Goal: Complete application form

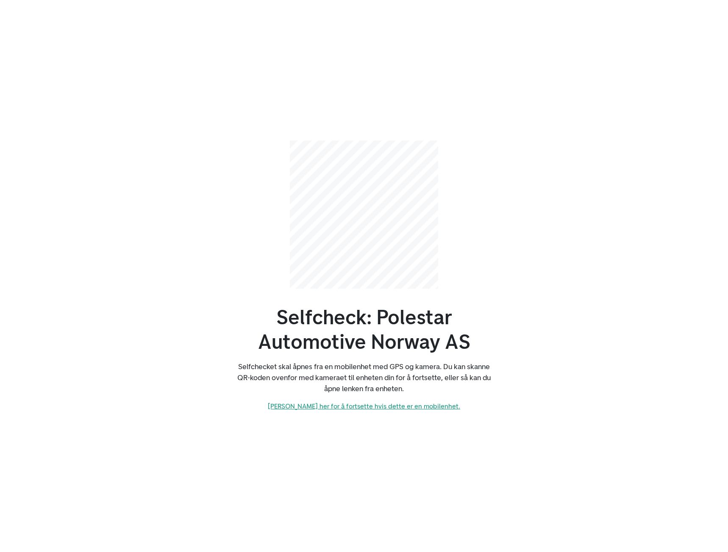
click at [355, 406] on link "[PERSON_NAME] her for å fortsette hvis dette er en mobilenhet." at bounding box center [364, 406] width 192 height 8
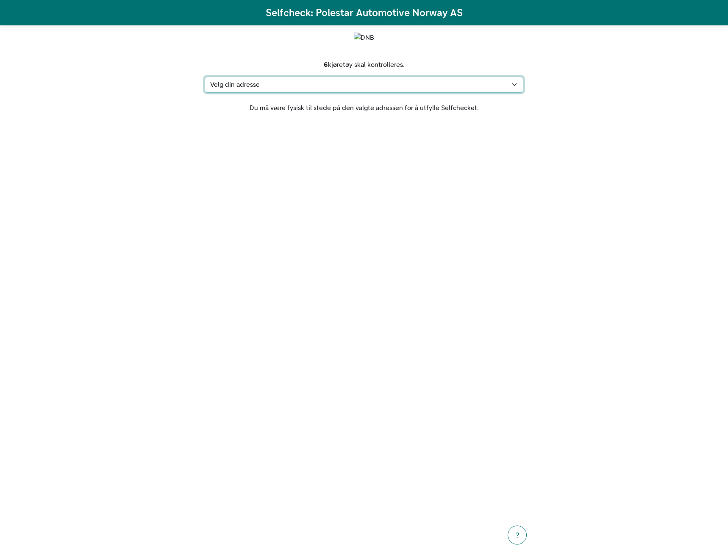
drag, startPoint x: 357, startPoint y: 114, endPoint x: 357, endPoint y: 119, distance: 5.5
click at [357, 93] on select "Velg din adresse Axess, [GEOGRAPHIC_DATA], [STREET_ADDRESS], 1529 [STREET_ADDRE…" at bounding box center [364, 85] width 319 height 16
click at [279, 93] on select "Velg din adresse Axess, [GEOGRAPHIC_DATA], [STREET_ADDRESS], 1529 [STREET_ADDRE…" at bounding box center [364, 85] width 319 height 16
select select "5138"
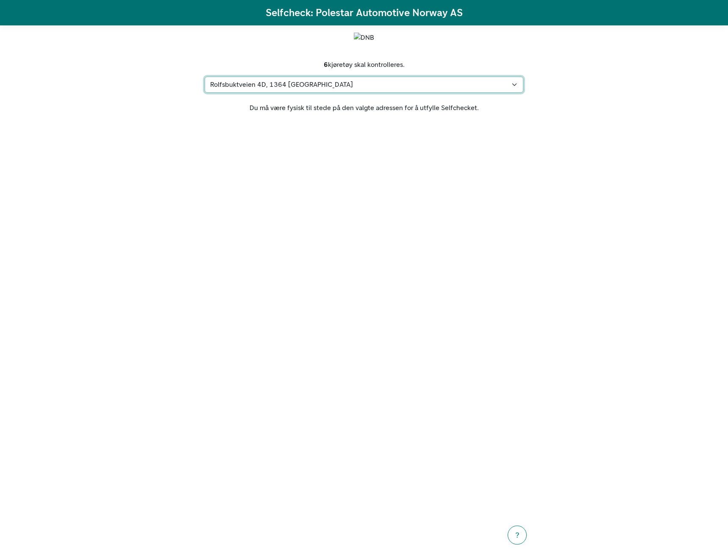
click at [205, 93] on select "Velg din adresse Axess, [GEOGRAPHIC_DATA], [STREET_ADDRESS], 1529 [STREET_ADDRE…" at bounding box center [364, 85] width 319 height 16
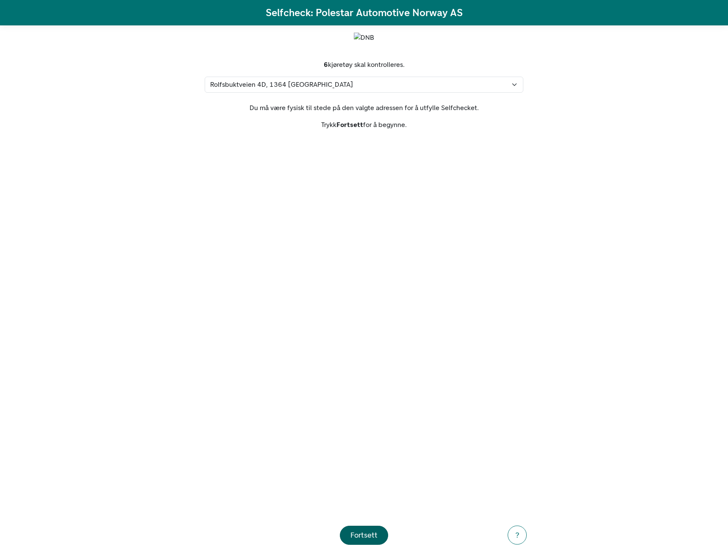
click at [361, 536] on div "Fortsett" at bounding box center [363, 535] width 27 height 11
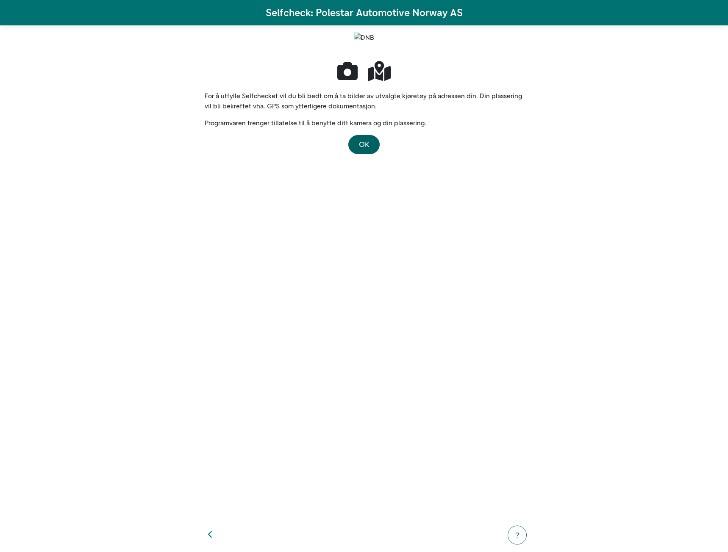
click at [369, 154] on button "OK" at bounding box center [363, 144] width 31 height 19
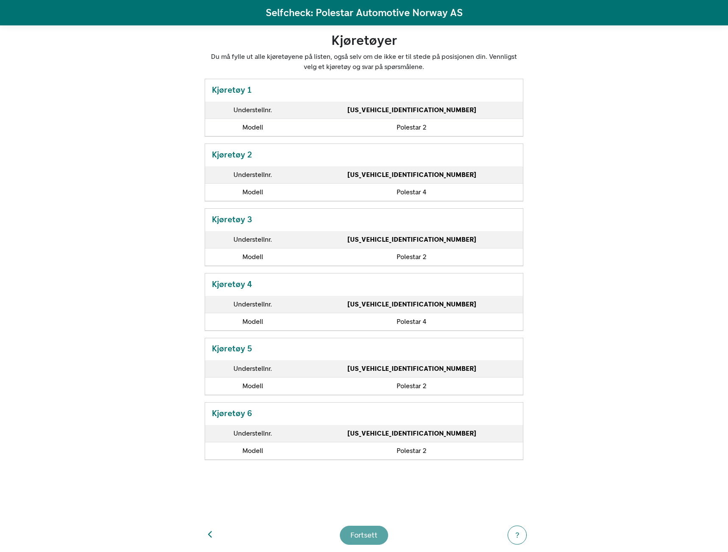
click at [374, 533] on footer "Fortsett ?" at bounding box center [363, 535] width 339 height 34
click at [330, 119] on td "Polestar 2" at bounding box center [411, 127] width 222 height 17
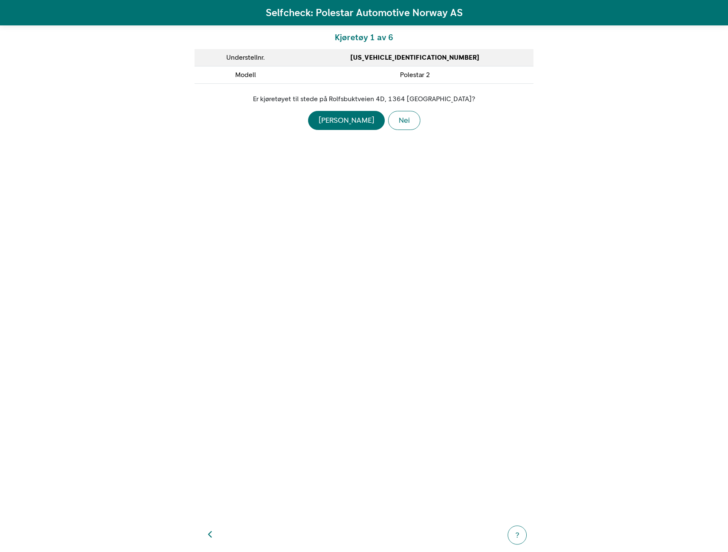
click at [399, 123] on div "Nei" at bounding box center [404, 120] width 11 height 11
click at [399, 129] on div "Nei" at bounding box center [404, 130] width 11 height 11
click at [380, 129] on section "Finnes kjøretøyet på en annen adresse tilhørende Polestar Automotive Norway AS …" at bounding box center [363, 117] width 339 height 66
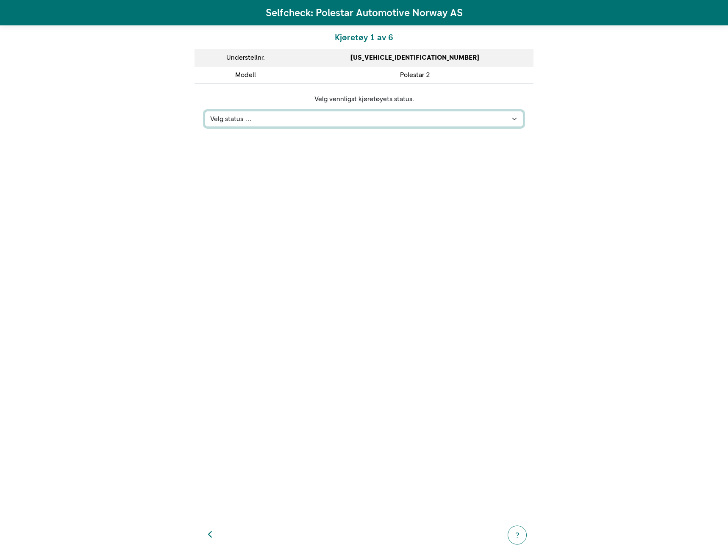
click at [374, 123] on select "Velg status … Kjøretøyet er på verksted Kjøretøyet er solgt & levert Kjøretøyet…" at bounding box center [364, 119] width 319 height 16
select select "109"
click at [205, 111] on select "Velg status … Kjøretøyet er på verksted Kjøretøyet er solgt & levert Kjøretøyet…" at bounding box center [364, 119] width 319 height 16
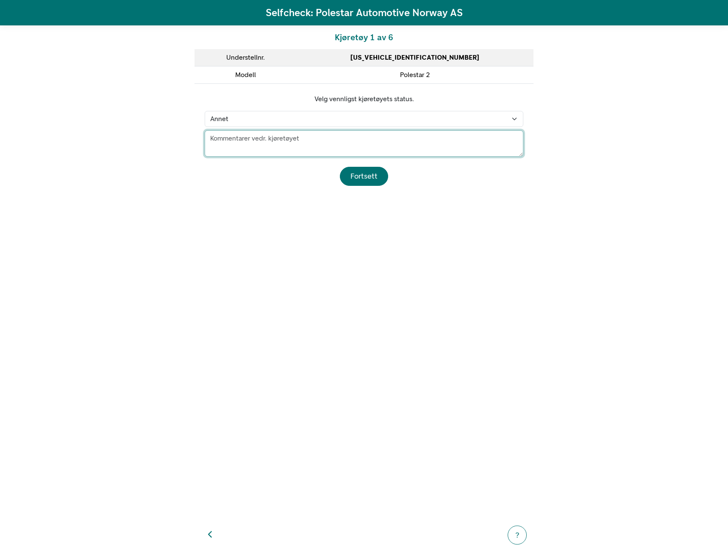
click at [333, 145] on textarea at bounding box center [364, 143] width 319 height 26
click at [263, 134] on textarea "Kjøretøyet står på lager i Drammen, som vi betaler A" at bounding box center [364, 143] width 319 height 26
click at [392, 141] on textarea "Kjøretøyet står på Axess' lager i Drammen, som vi betaler A" at bounding box center [364, 143] width 319 height 26
click at [338, 139] on textarea "Kjøretøyet står på Axess' lager i Drammen, lagerplass som vi betaler for." at bounding box center [364, 143] width 319 height 26
click at [433, 149] on textarea "Kjøretøyet står på Axess' lager i Drammen, lagerplass som vi betaler for." at bounding box center [364, 143] width 319 height 26
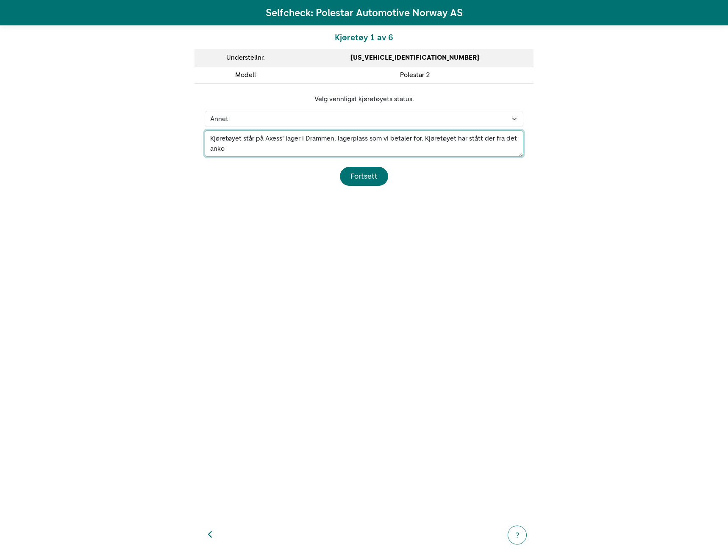
click at [440, 138] on textarea "Kjøretøyet står på Axess' lager i Drammen, lagerplass som vi betaler for. Kjøre…" at bounding box center [364, 143] width 319 height 26
click at [493, 136] on textarea "Kjøretøyet står på Axess' lager i Drammen, lagerplass som vi betaler for. Bilen…" at bounding box center [364, 143] width 319 height 26
click at [518, 141] on textarea "Kjøretøyet står på Axess' lager i Drammen, lagerplass som vi betaler for. Bilen…" at bounding box center [364, 143] width 319 height 26
type textarea "Kjøretøyet står på Axess' lager i Drammen, lagerplass som vi betaler for. Bilen…"
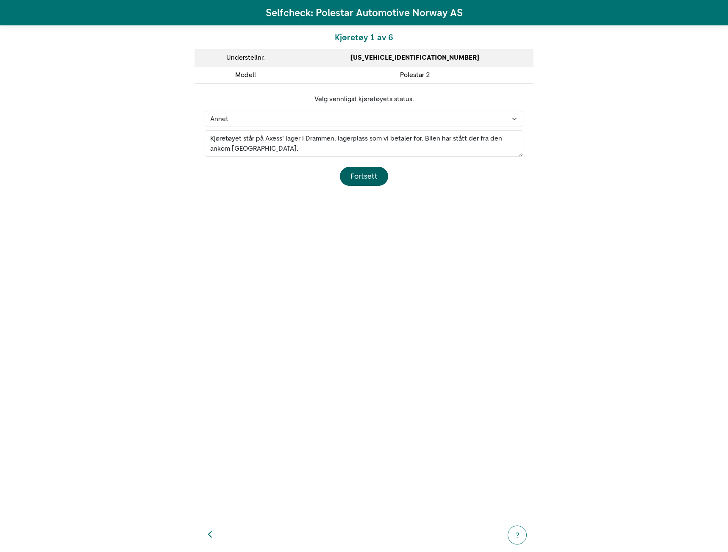
click at [368, 172] on div "Fortsett" at bounding box center [363, 176] width 27 height 11
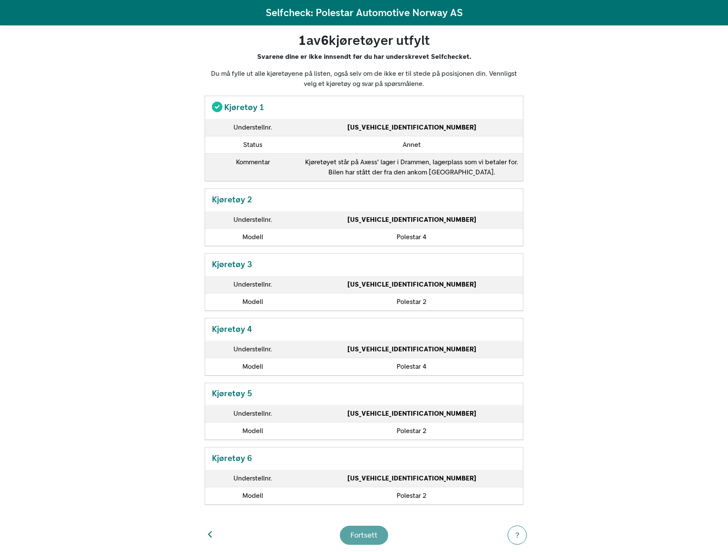
click at [354, 242] on td "Polestar 4" at bounding box center [411, 236] width 222 height 17
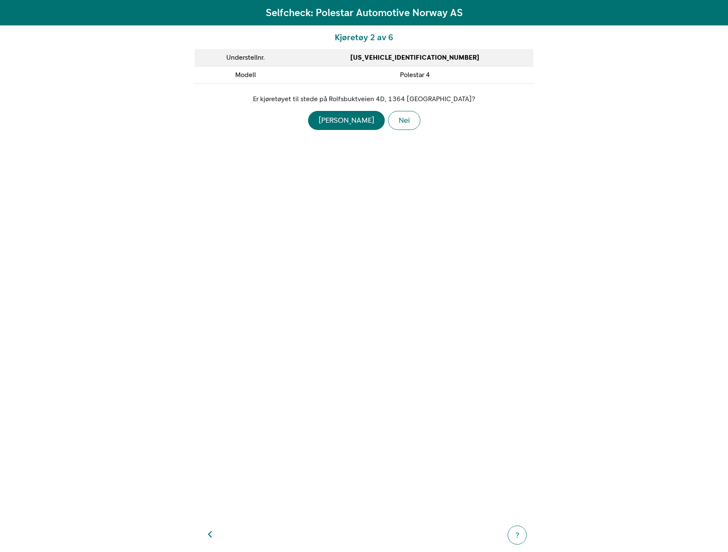
click at [399, 124] on div "Nei" at bounding box center [404, 120] width 11 height 11
click at [399, 133] on div "Nei" at bounding box center [404, 130] width 11 height 11
click at [377, 127] on section "Velg vennligst kjøretøyets status. Velg status … Kjøretøyet er på verksted Kjør…" at bounding box center [363, 110] width 339 height 53
click at [364, 129] on section "Velg vennligst kjøretøyets status. Velg status … Kjøretøyet er på verksted Kjør…" at bounding box center [363, 110] width 339 height 53
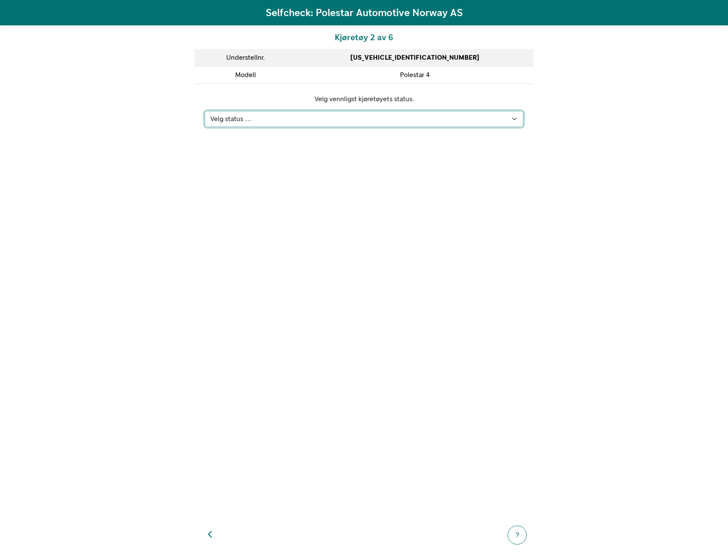
drag, startPoint x: 366, startPoint y: 116, endPoint x: 362, endPoint y: 125, distance: 10.1
click at [366, 116] on select "Velg status … Kjøretøyet er på verksted Kjøretøyet er solgt & levert Kjøretøyet…" at bounding box center [364, 119] width 319 height 16
select select "109"
click at [205, 111] on select "Velg status … Kjøretøyet er på verksted Kjøretøyet er solgt & levert Kjøretøyet…" at bounding box center [364, 119] width 319 height 16
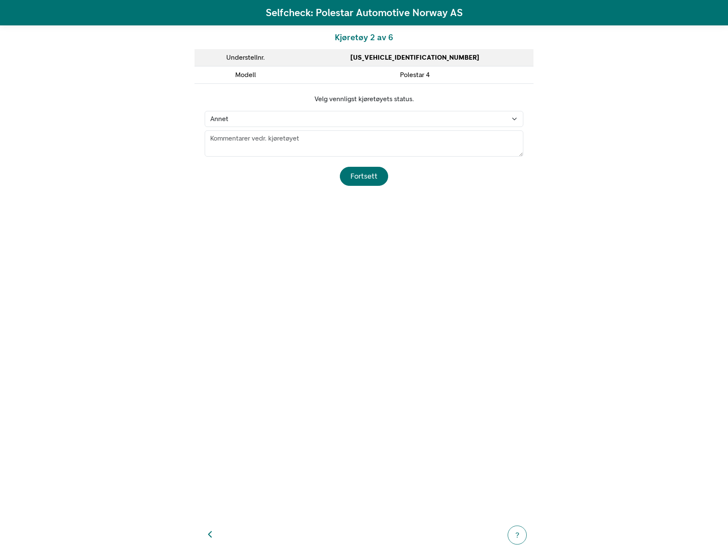
click at [338, 166] on footer "Fortsett" at bounding box center [364, 171] width 319 height 29
click at [338, 150] on textarea at bounding box center [364, 143] width 319 height 26
paste textarea "Kjøretøyet står på Axess' lager i Drammen, lagerplass som vi betaler for. Bilen…"
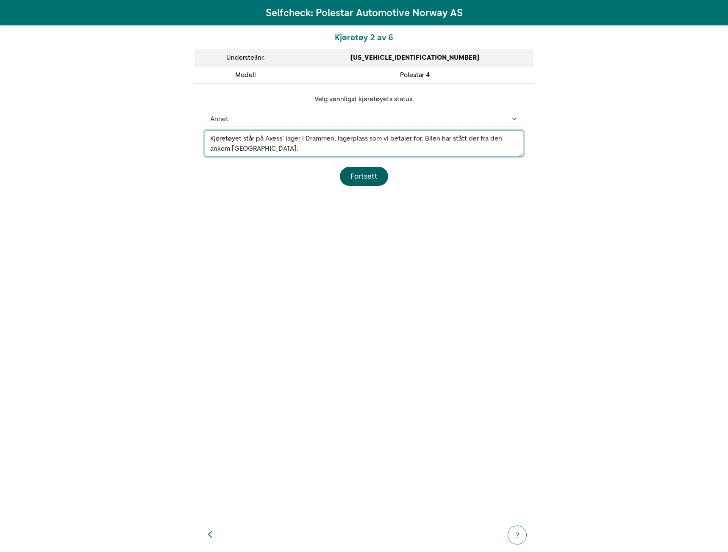
type textarea "Kjøretøyet står på Axess' lager i Drammen, lagerplass som vi betaler for. Bilen…"
click at [353, 175] on div "Fortsett" at bounding box center [363, 176] width 27 height 11
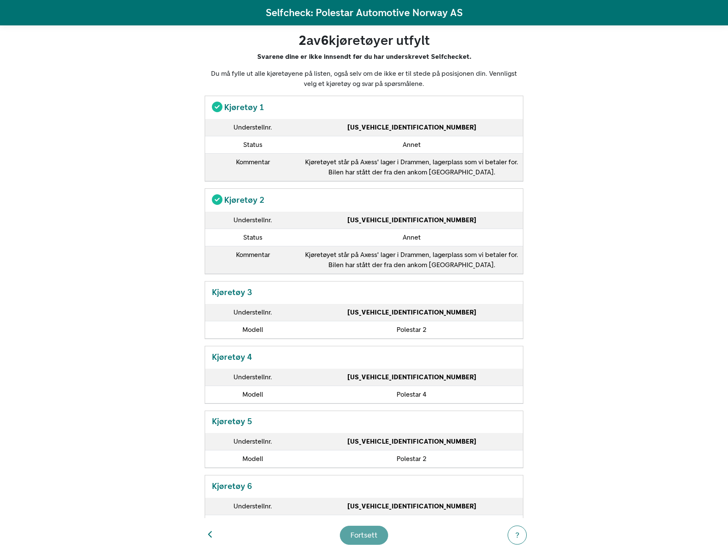
click at [344, 324] on td "Polestar 2" at bounding box center [411, 329] width 222 height 17
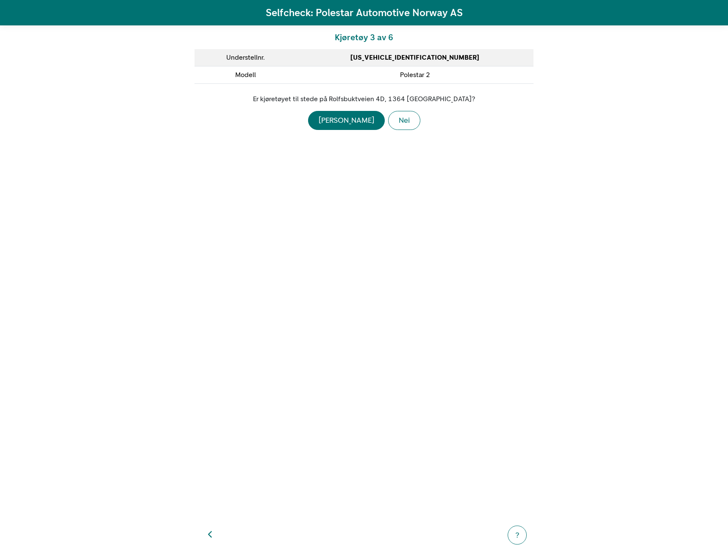
click at [399, 125] on div "Nei" at bounding box center [404, 120] width 11 height 11
click at [399, 127] on div "Nei" at bounding box center [404, 130] width 11 height 11
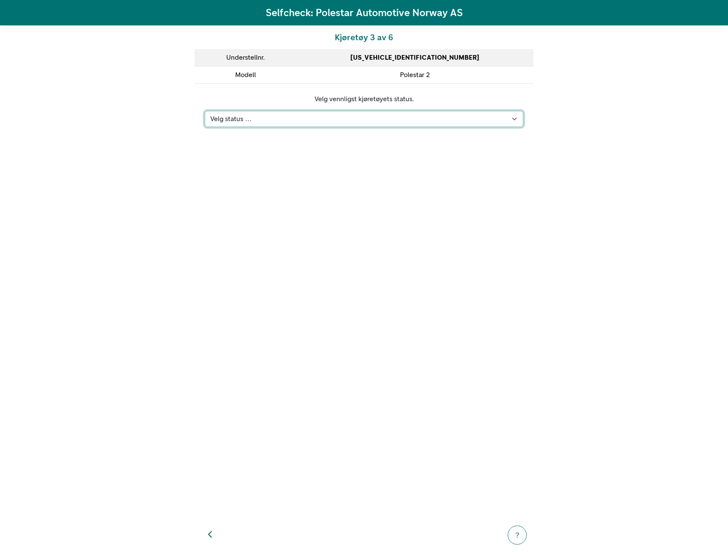
click at [357, 127] on select "Velg status … Kjøretøyet er på verksted Kjøretøyet er solgt & levert Kjøretøyet…" at bounding box center [364, 119] width 319 height 16
select select "109"
click at [205, 111] on select "Velg status … Kjøretøyet er på verksted Kjøretøyet er solgt & levert Kjøretøyet…" at bounding box center [364, 119] width 319 height 16
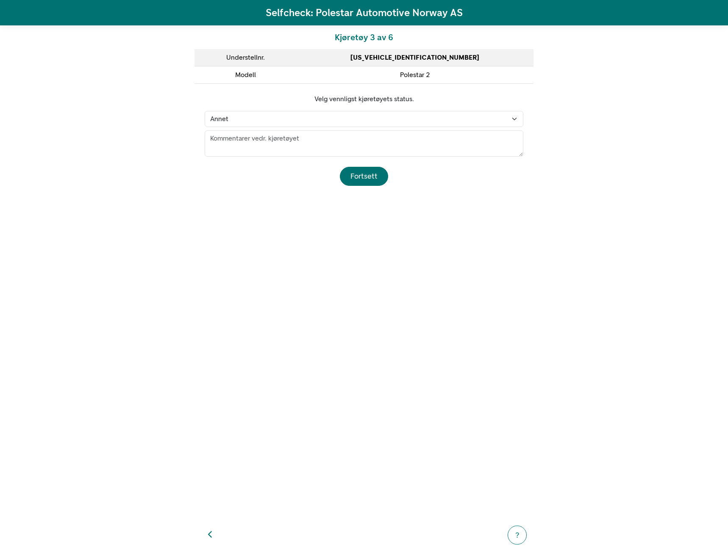
click at [327, 161] on footer "Fortsett" at bounding box center [364, 171] width 319 height 29
click at [329, 152] on textarea at bounding box center [364, 143] width 319 height 26
paste textarea "Kjøretøyet står på Axess' lager i Drammen, lagerplass som vi betaler for. Bilen…"
type textarea "Kjøretøyet står på Axess' lager i Drammen, lagerplass som vi betaler for. Bilen…"
click at [349, 173] on button "Fortsett" at bounding box center [364, 176] width 48 height 19
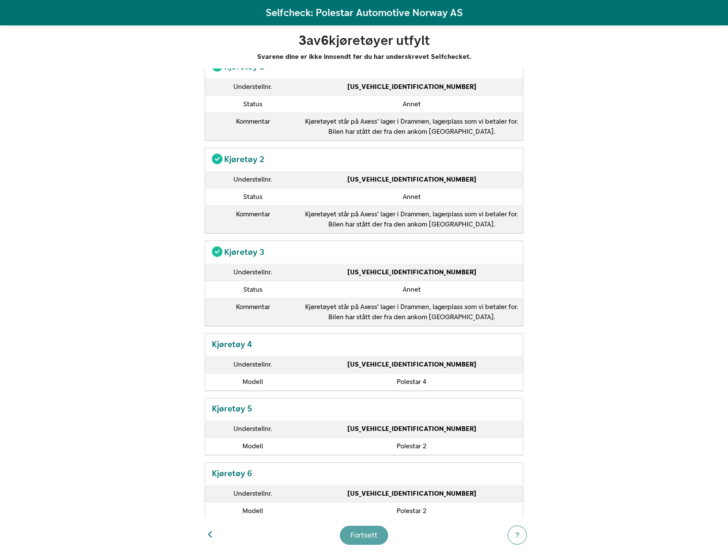
scroll to position [60, 0]
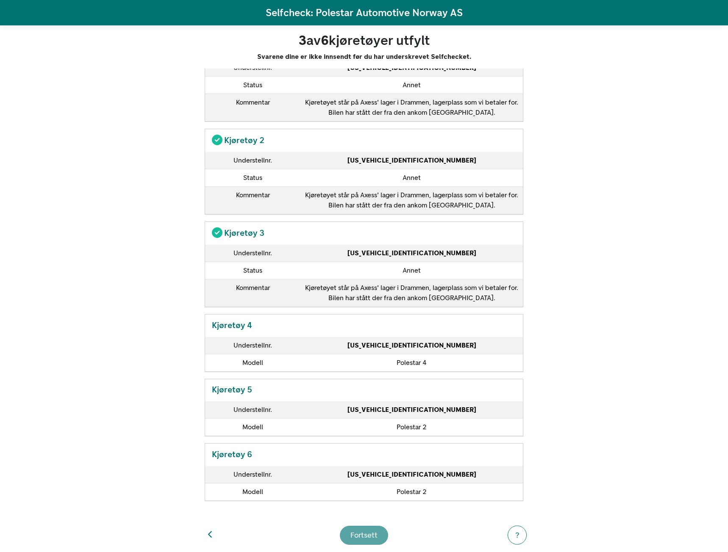
click at [355, 329] on h5 "Kjøretøy 4" at bounding box center [364, 324] width 318 height 19
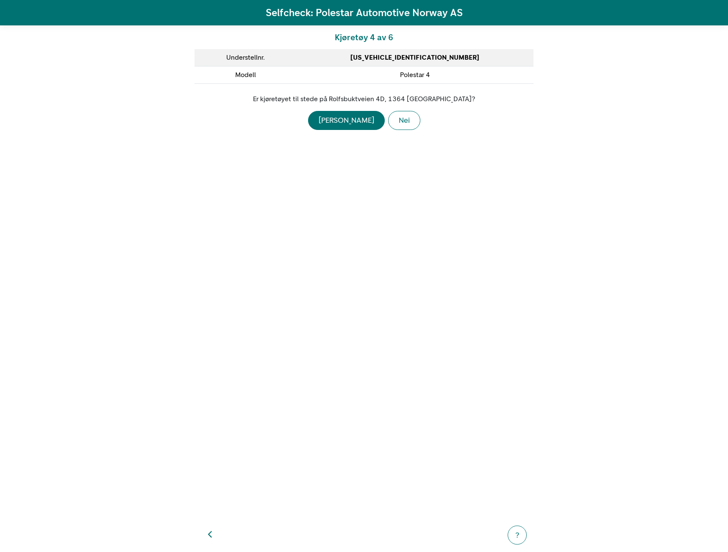
click at [372, 106] on div "Er kjøretøyet til stede på Rolfsbuktveien 4D, 1364 [GEOGRAPHIC_DATA]? Ja Nei" at bounding box center [364, 112] width 319 height 36
click at [388, 123] on button "Nei" at bounding box center [404, 120] width 32 height 19
click at [399, 130] on div "Nei" at bounding box center [404, 130] width 11 height 11
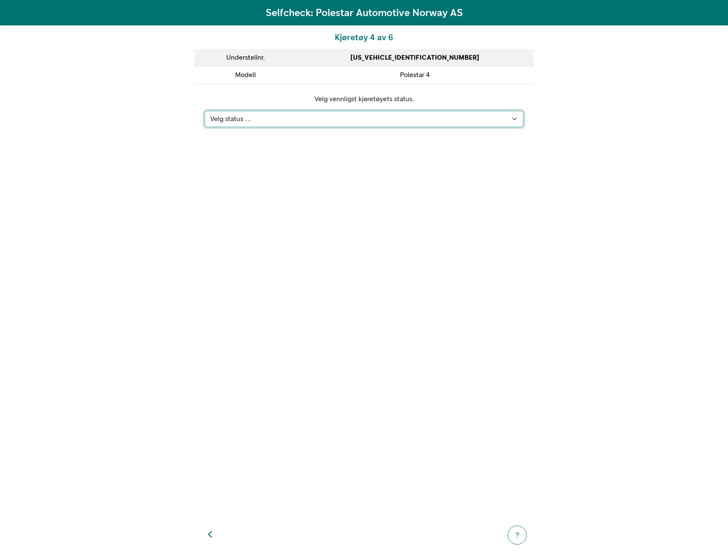
click at [380, 117] on select "Velg status … Kjøretøyet er på verksted Kjøretøyet er solgt & levert Kjøretøyet…" at bounding box center [364, 119] width 319 height 16
select select "109"
click at [205, 111] on select "Velg status … Kjøretøyet er på verksted Kjøretøyet er solgt & levert Kjøretøyet…" at bounding box center [364, 119] width 319 height 16
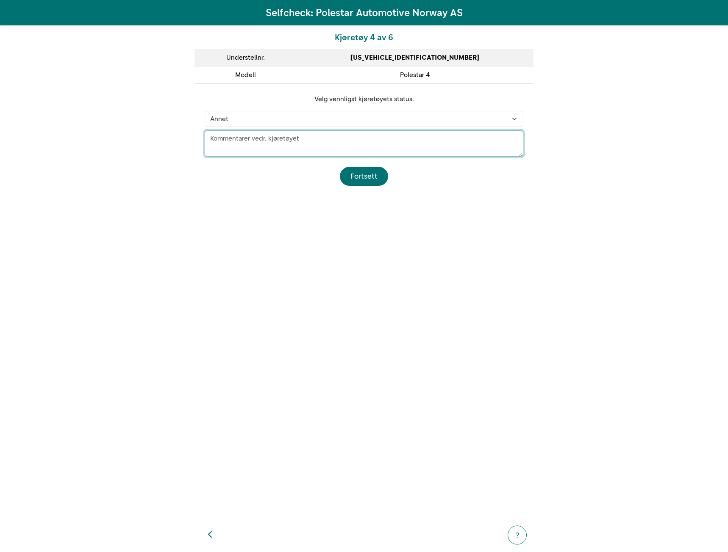
click at [339, 151] on textarea at bounding box center [364, 143] width 319 height 26
paste textarea "Kjøretøyet står på Axess' lager i Drammen, lagerplass som vi betaler for. Bilen…"
type textarea "Kjøretøyet står på Axess' lager i Drammen, lagerplass som vi betaler for. Bilen…"
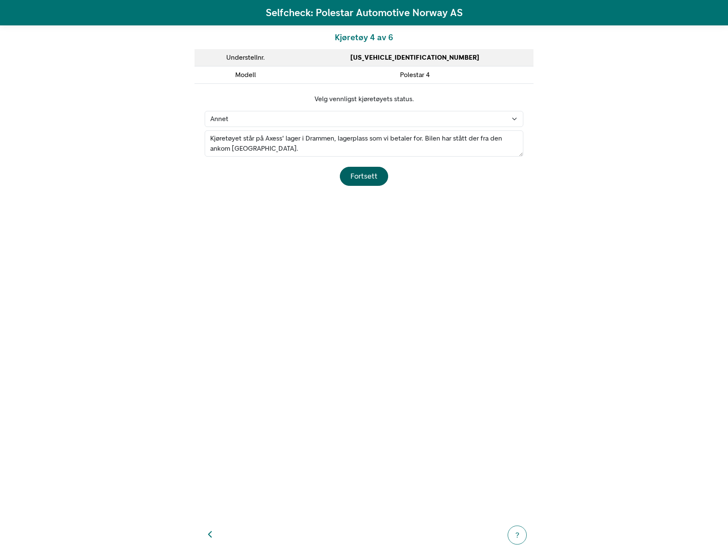
click at [357, 178] on div "Fortsett" at bounding box center [363, 176] width 27 height 11
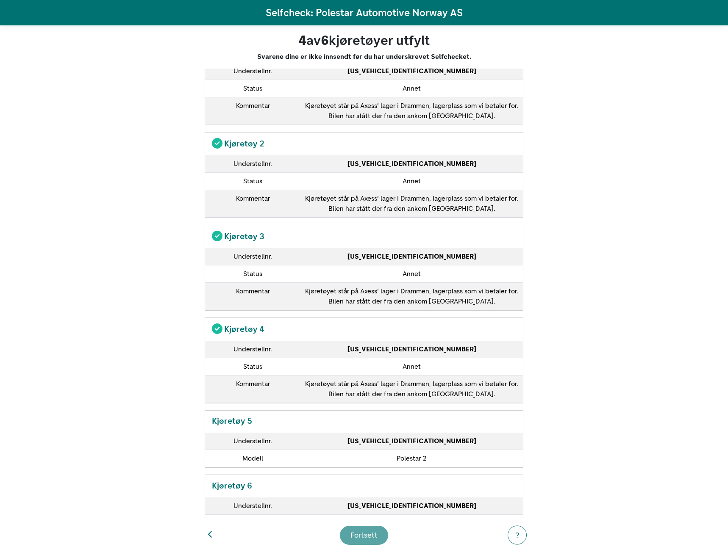
scroll to position [88, 0]
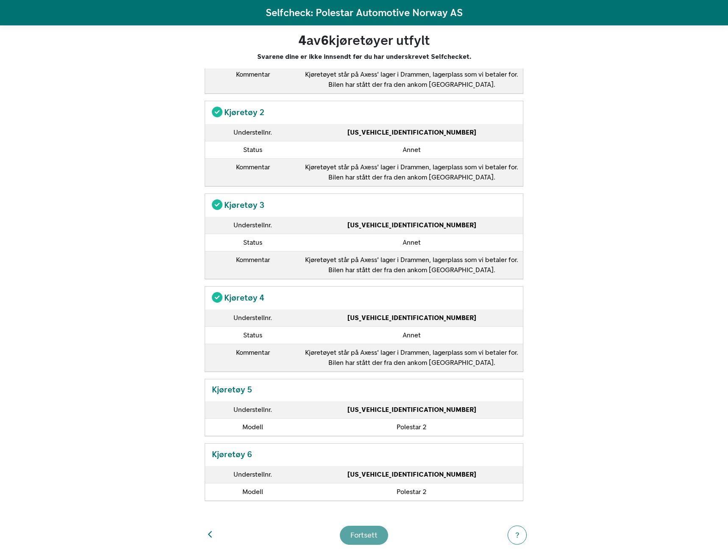
click at [365, 443] on div "Kjøretøy 5 Understellnr. [US_VEHICLE_IDENTIFICATION_NUMBER] Modell Polestar 2" at bounding box center [364, 472] width 319 height 58
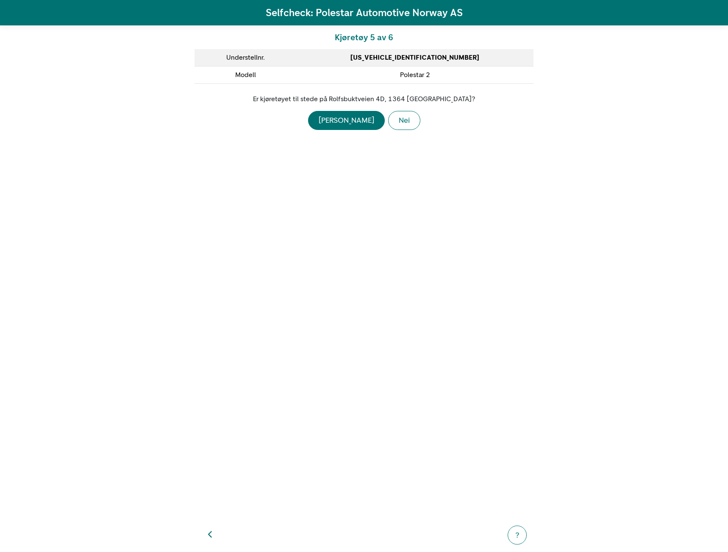
click at [388, 117] on button "Nei" at bounding box center [404, 120] width 32 height 19
click at [399, 130] on div "Nei" at bounding box center [404, 130] width 11 height 11
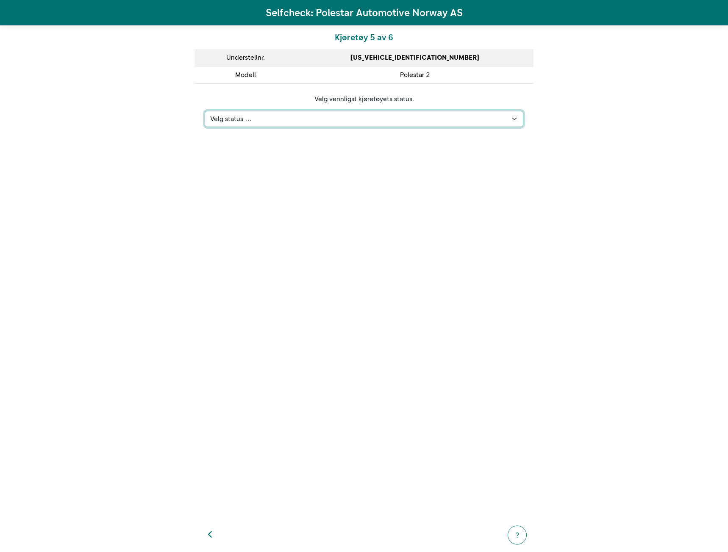
click at [368, 119] on select "Velg status … Kjøretøyet er på verksted Kjøretøyet er solgt & levert Kjøretøyet…" at bounding box center [364, 119] width 319 height 16
select select "109"
click at [205, 111] on select "Velg status … Kjøretøyet er på verksted Kjøretøyet er solgt & levert Kjøretøyet…" at bounding box center [364, 119] width 319 height 16
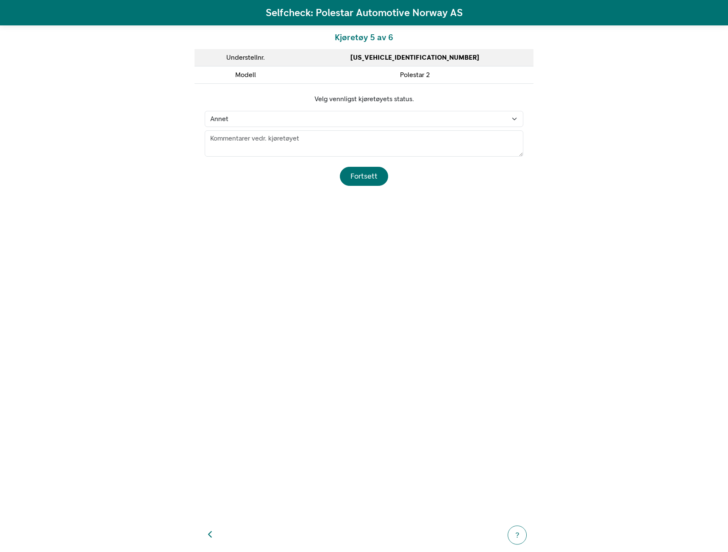
click at [349, 160] on footer "Fortsett" at bounding box center [364, 171] width 319 height 29
click at [351, 152] on textarea at bounding box center [364, 143] width 319 height 26
paste textarea "Kjøretøyet står på Axess' lager i Drammen, lagerplass som vi betaler for. Bilen…"
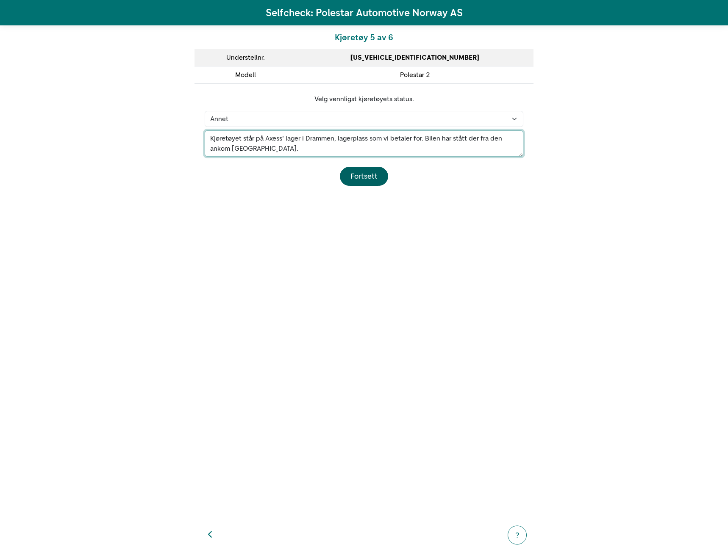
type textarea "Kjøretøyet står på Axess' lager i Drammen, lagerplass som vi betaler for. Bilen…"
click at [357, 172] on div "Fortsett" at bounding box center [363, 176] width 27 height 11
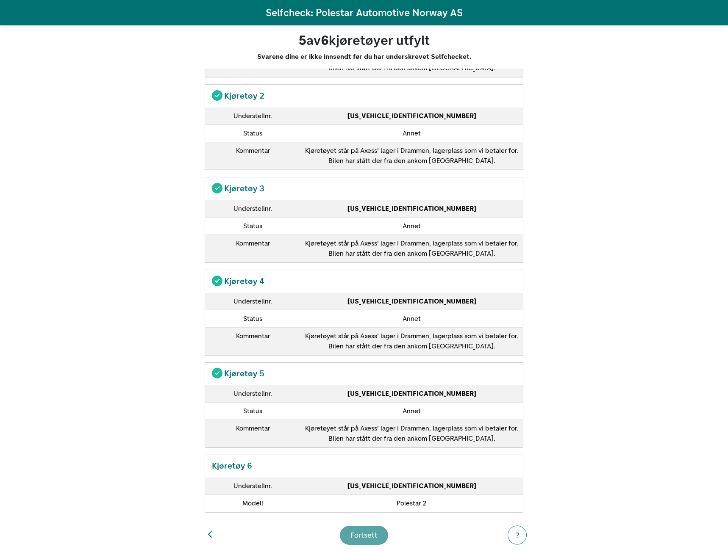
scroll to position [116, 0]
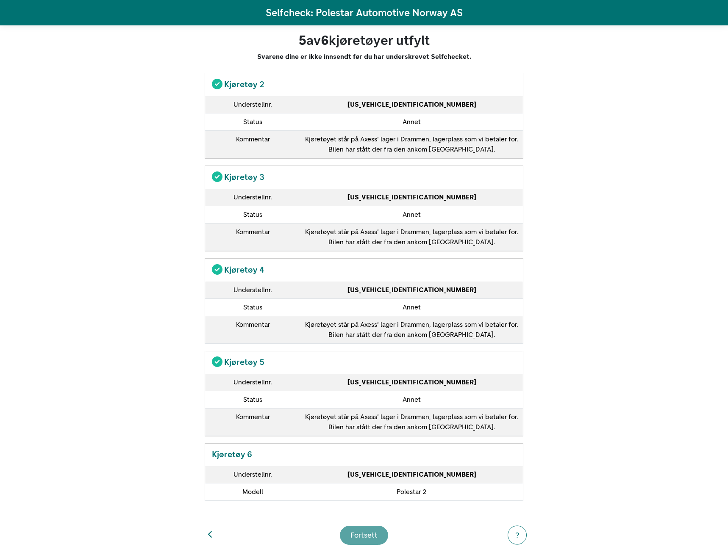
click at [400, 493] on td "Polestar 2" at bounding box center [411, 492] width 222 height 17
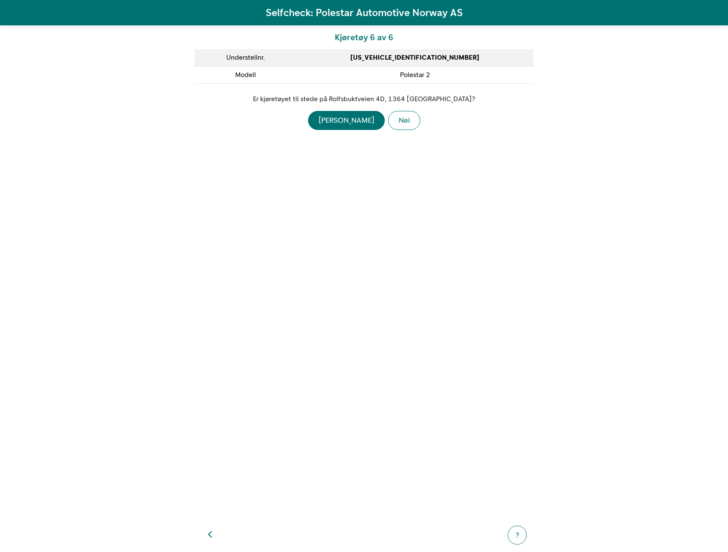
click at [399, 115] on div "Nei" at bounding box center [404, 120] width 11 height 11
click at [399, 134] on div "Nei" at bounding box center [404, 130] width 11 height 11
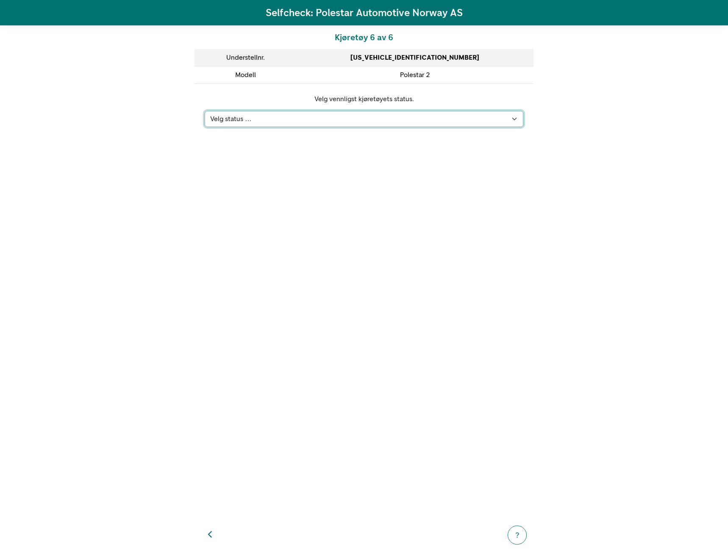
click at [375, 119] on select "Velg status … Kjøretøyet er på verksted Kjøretøyet er solgt & levert Kjøretøyet…" at bounding box center [364, 119] width 319 height 16
select select "109"
click at [205, 111] on select "Velg status … Kjøretøyet er på verksted Kjøretøyet er solgt & levert Kjøretøyet…" at bounding box center [364, 119] width 319 height 16
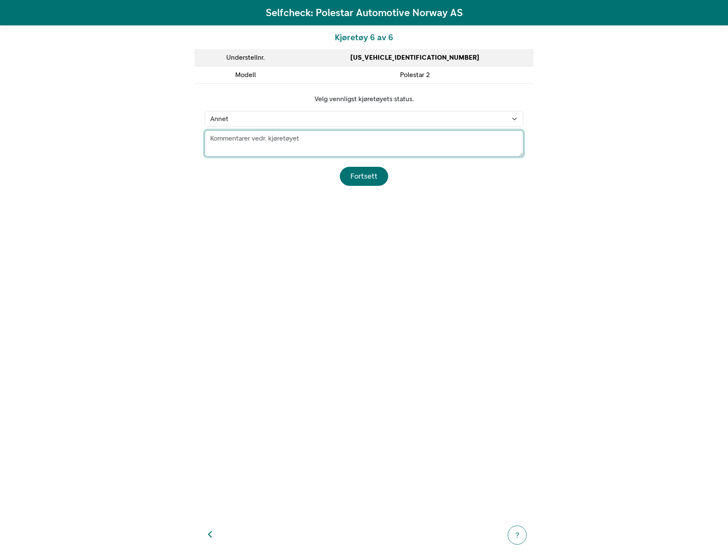
click at [352, 150] on textarea at bounding box center [364, 143] width 319 height 26
paste textarea "Kjøretøyet står på Axess' lager i Drammen, lagerplass som vi betaler for. Bilen…"
type textarea "Kjøretøyet står på Axess' lager i Drammen, lagerplass som vi betaler for. Bilen…"
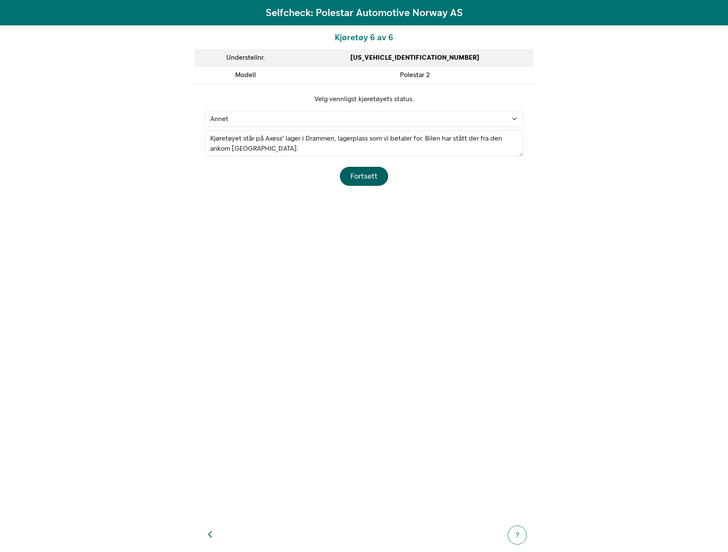
click at [357, 175] on div "Fortsett" at bounding box center [363, 176] width 27 height 11
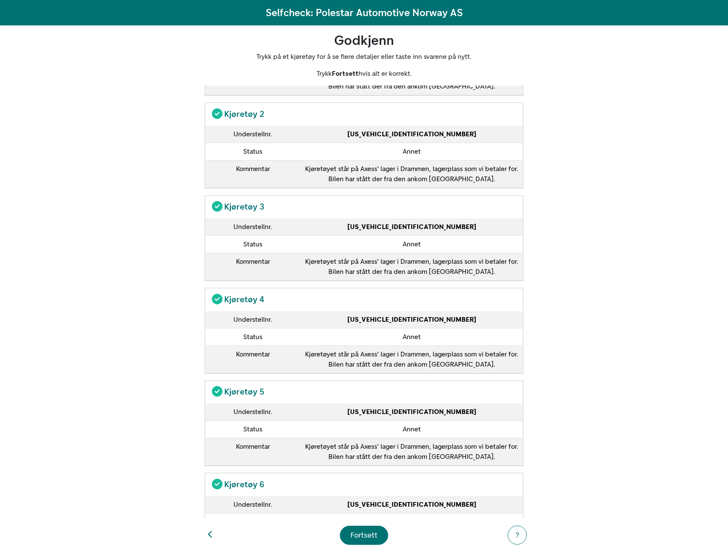
scroll to position [133, 0]
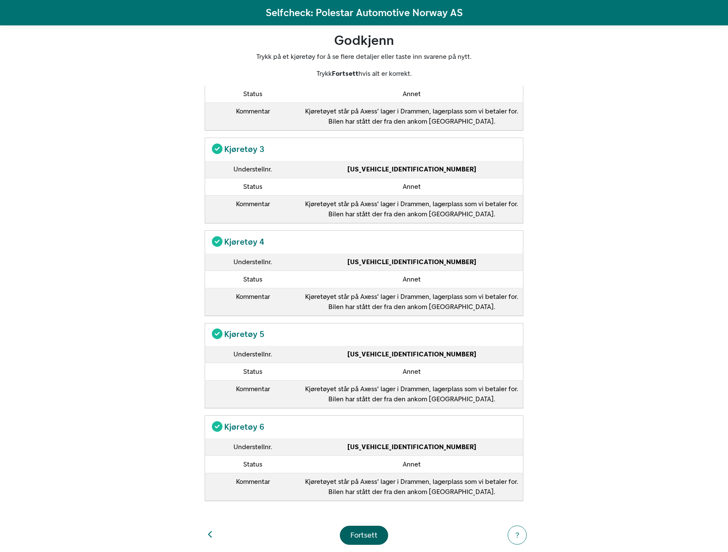
click at [372, 536] on div "Fortsett" at bounding box center [363, 535] width 27 height 11
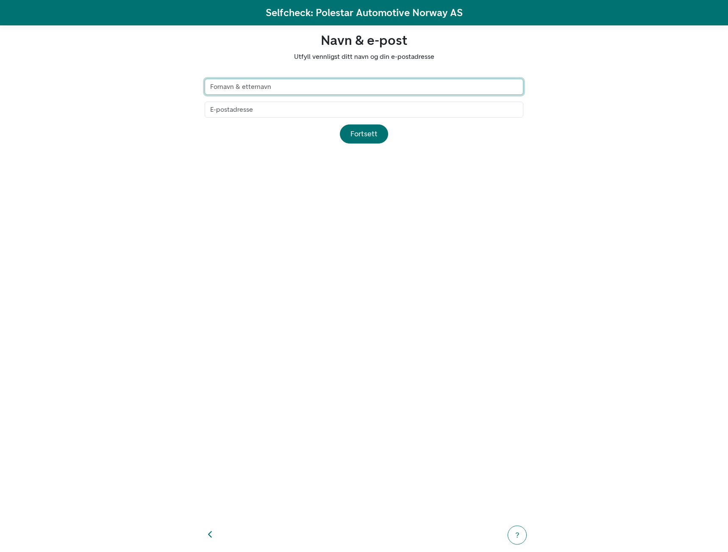
click at [395, 83] on input "text" at bounding box center [364, 87] width 319 height 16
type input "[PERSON_NAME]"
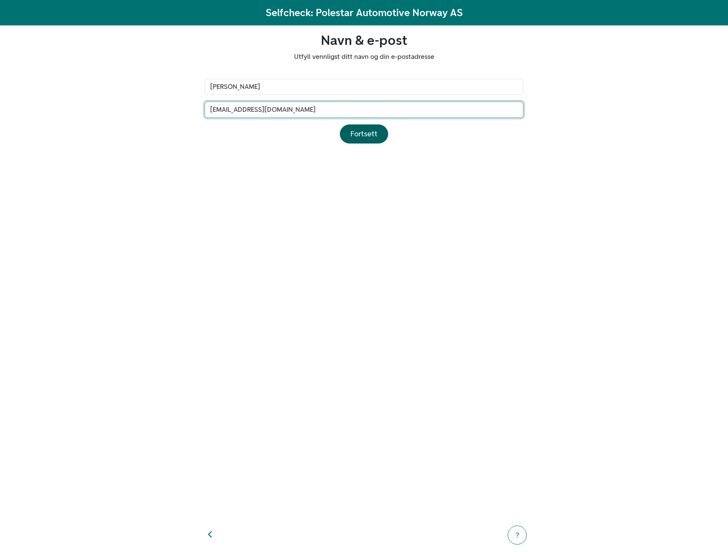
type input "[EMAIL_ADDRESS][DOMAIN_NAME]"
click at [362, 131] on div "Fortsett" at bounding box center [363, 133] width 27 height 11
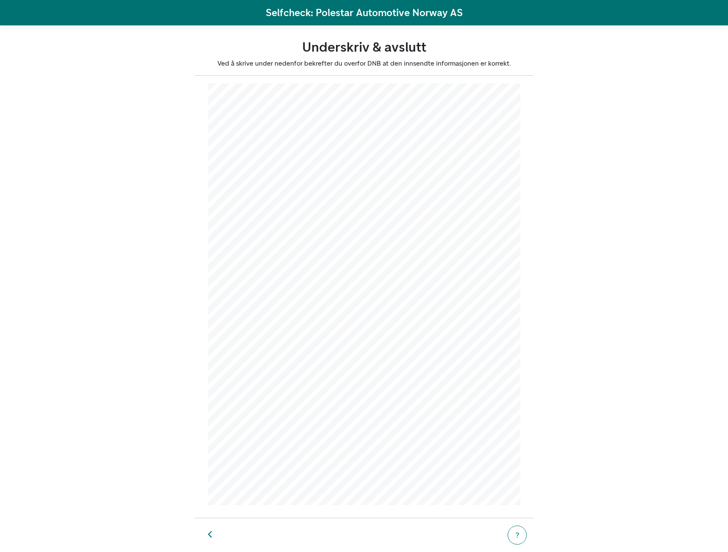
scroll to position [3, 0]
click at [613, 360] on main "Selfcheck: Polestar Automotive Norway AS Underskriv & avslutt Ved å skrive unde…" at bounding box center [364, 276] width 728 height 552
click at [388, 535] on div "Avslutt Selfcheck" at bounding box center [364, 535] width 58 height 11
